Goal: Transaction & Acquisition: Subscribe to service/newsletter

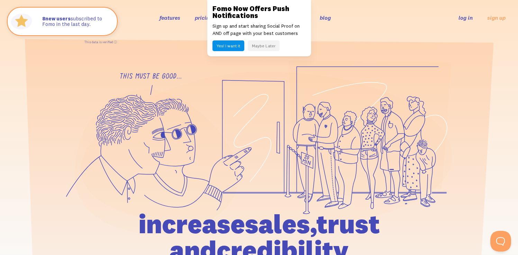
click at [202, 18] on link "pricing" at bounding box center [204, 17] width 18 height 7
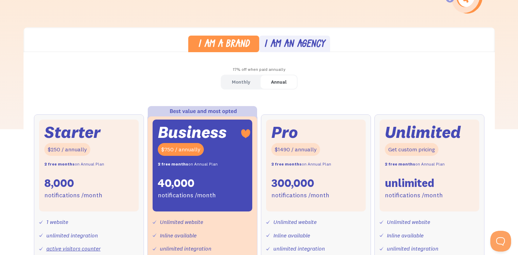
scroll to position [170, 0]
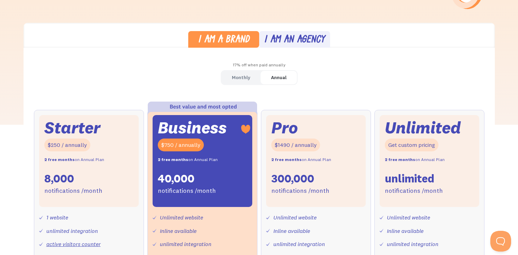
click at [123, 92] on div "Monthly Annual Starter $25 / month 8,000 notifications /month 1 website unlimit…" at bounding box center [259, 229] width 471 height 318
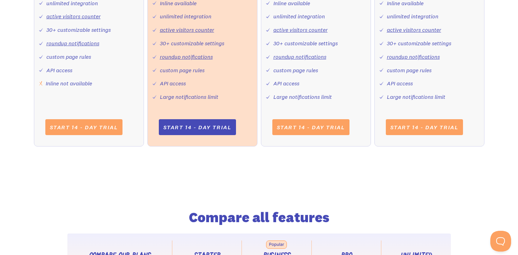
scroll to position [397, 0]
